Goal: Information Seeking & Learning: Learn about a topic

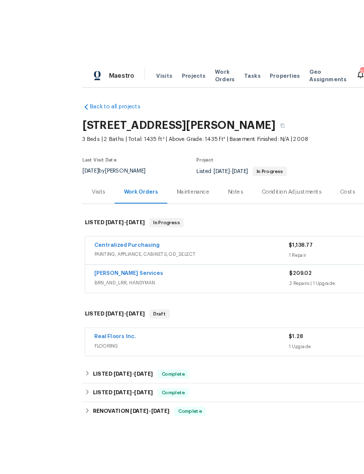
scroll to position [6, 0]
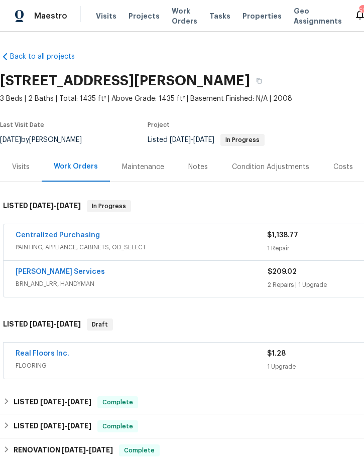
click at [139, 13] on span "Projects" at bounding box center [143, 16] width 31 height 10
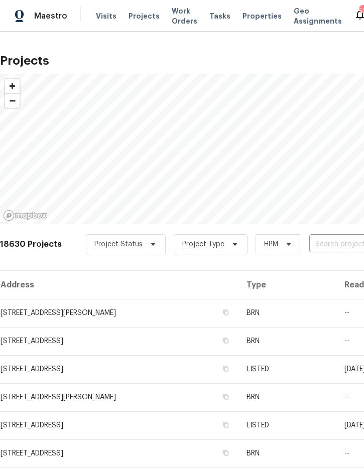
click at [313, 239] on input "text" at bounding box center [366, 245] width 115 height 16
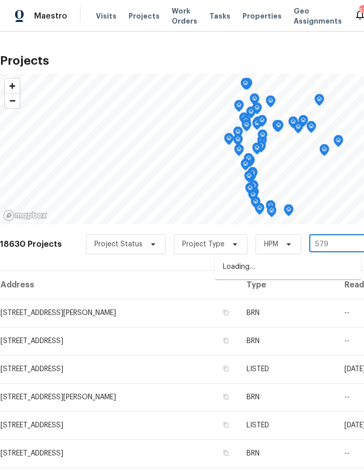
type input "5796"
click at [283, 275] on li "[STREET_ADDRESS]" at bounding box center [288, 267] width 146 height 17
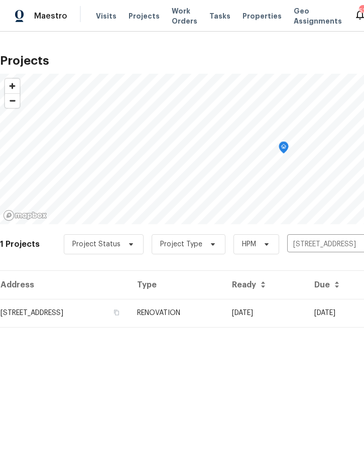
click at [224, 312] on td "RENOVATION" at bounding box center [176, 313] width 95 height 28
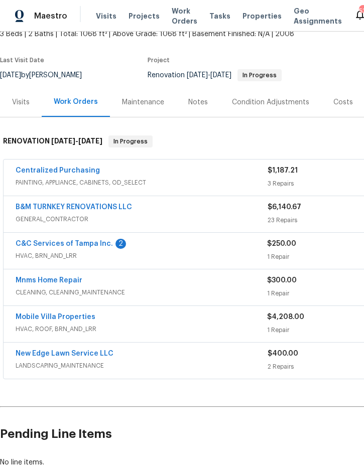
scroll to position [64, 0]
click at [42, 248] on link "C&C Services of Tampa Inc." at bounding box center [64, 244] width 97 height 7
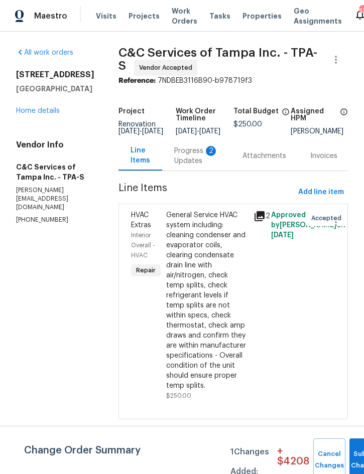
click at [221, 291] on div "General Service HVAC system including: cleaning condenser and evaporator coils,…" at bounding box center [207, 300] width 82 height 181
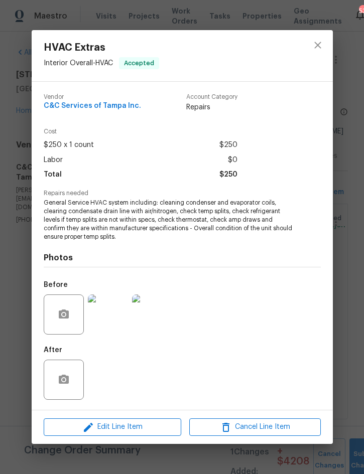
click at [113, 317] on img at bounding box center [108, 315] width 40 height 40
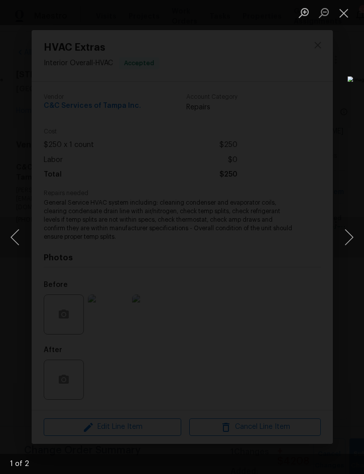
click at [338, 230] on button "Next image" at bounding box center [349, 237] width 30 height 40
click at [18, 238] on button "Previous image" at bounding box center [15, 237] width 30 height 40
click at [350, 232] on button "Next image" at bounding box center [349, 237] width 30 height 40
